Goal: Task Accomplishment & Management: Manage account settings

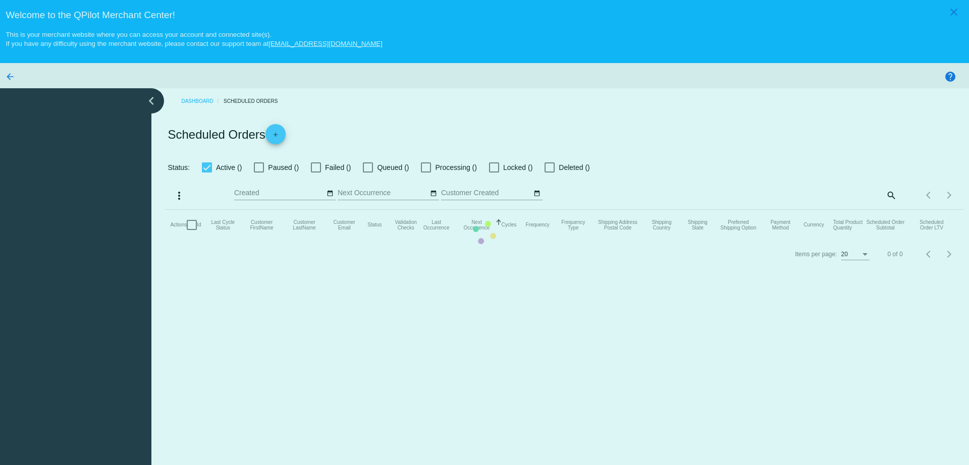
checkbox input "true"
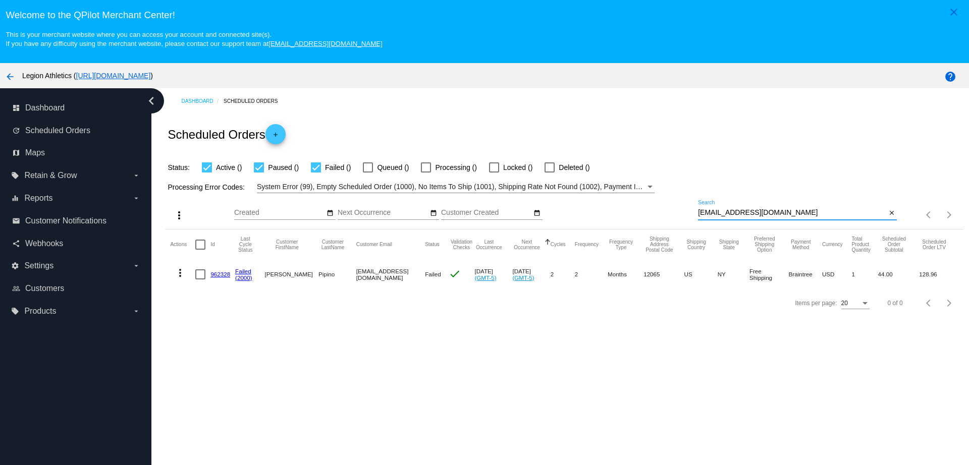
drag, startPoint x: 758, startPoint y: 214, endPoint x: 660, endPoint y: 209, distance: 98.5
click at [660, 209] on div "more_vert Oct Jan Feb Mar [DATE]" at bounding box center [564, 211] width 798 height 36
paste input "smspeer60@g"
click at [222, 276] on link "815390" at bounding box center [220, 274] width 20 height 7
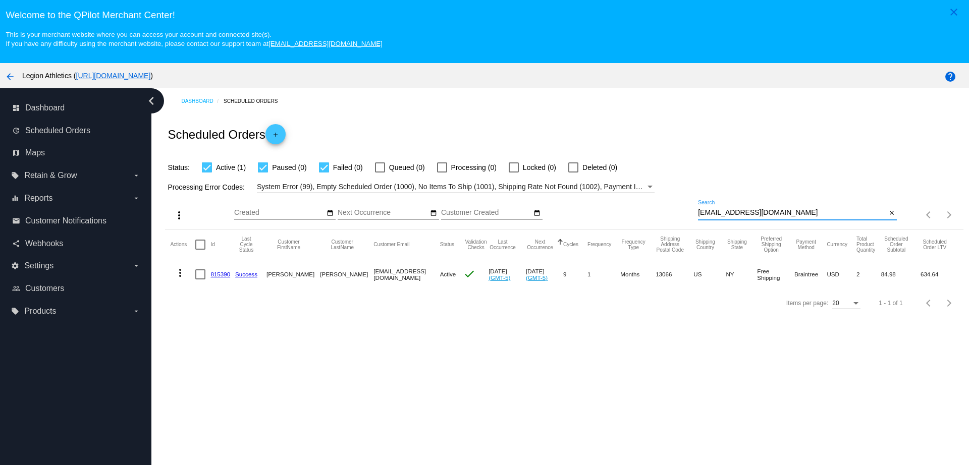
drag, startPoint x: 769, startPoint y: 210, endPoint x: 674, endPoint y: 212, distance: 94.9
click at [675, 212] on div "more_vert Oct Jan Feb Mar [DATE]" at bounding box center [564, 211] width 798 height 36
paste input "aldeiroerika"
type input "[EMAIL_ADDRESS][DOMAIN_NAME]"
click at [212, 272] on link "1013453" at bounding box center [221, 274] width 23 height 7
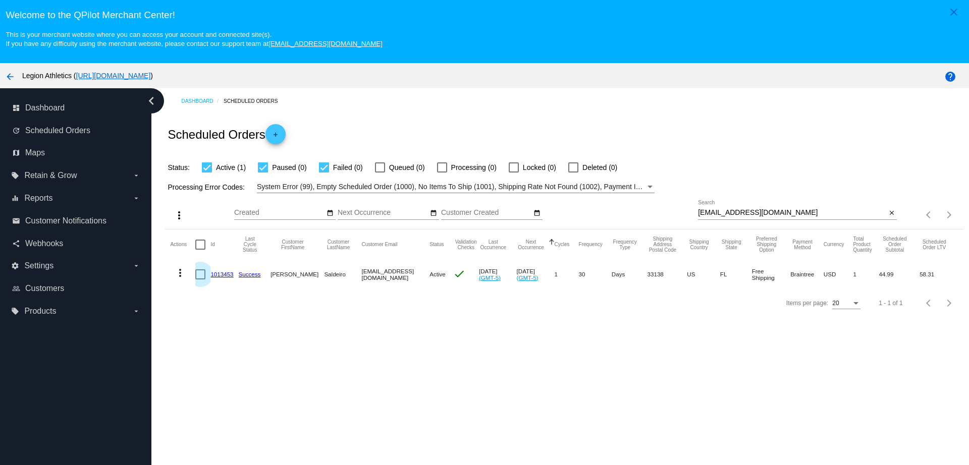
click at [199, 276] on div at bounding box center [200, 274] width 10 height 10
click at [200, 279] on input "checkbox" at bounding box center [200, 279] width 1 height 1
checkbox input "true"
click at [180, 276] on mat-icon "more_vert" at bounding box center [180, 273] width 12 height 12
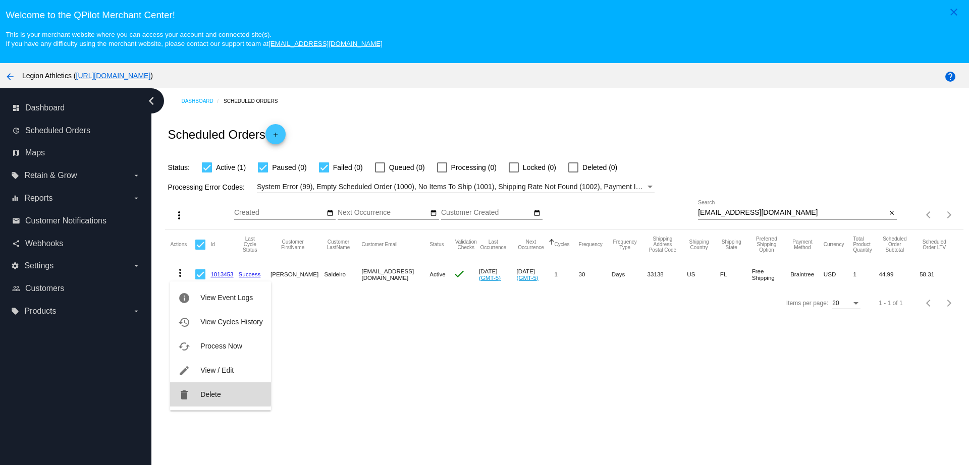
click at [211, 394] on span "Delete" at bounding box center [210, 394] width 20 height 8
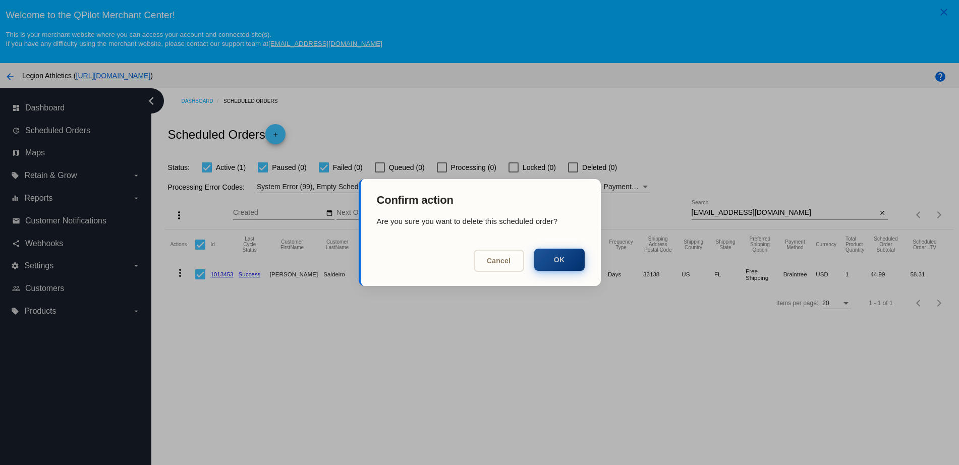
click at [552, 258] on button "OK" at bounding box center [559, 260] width 50 height 22
